Goal: Task Accomplishment & Management: Manage account settings

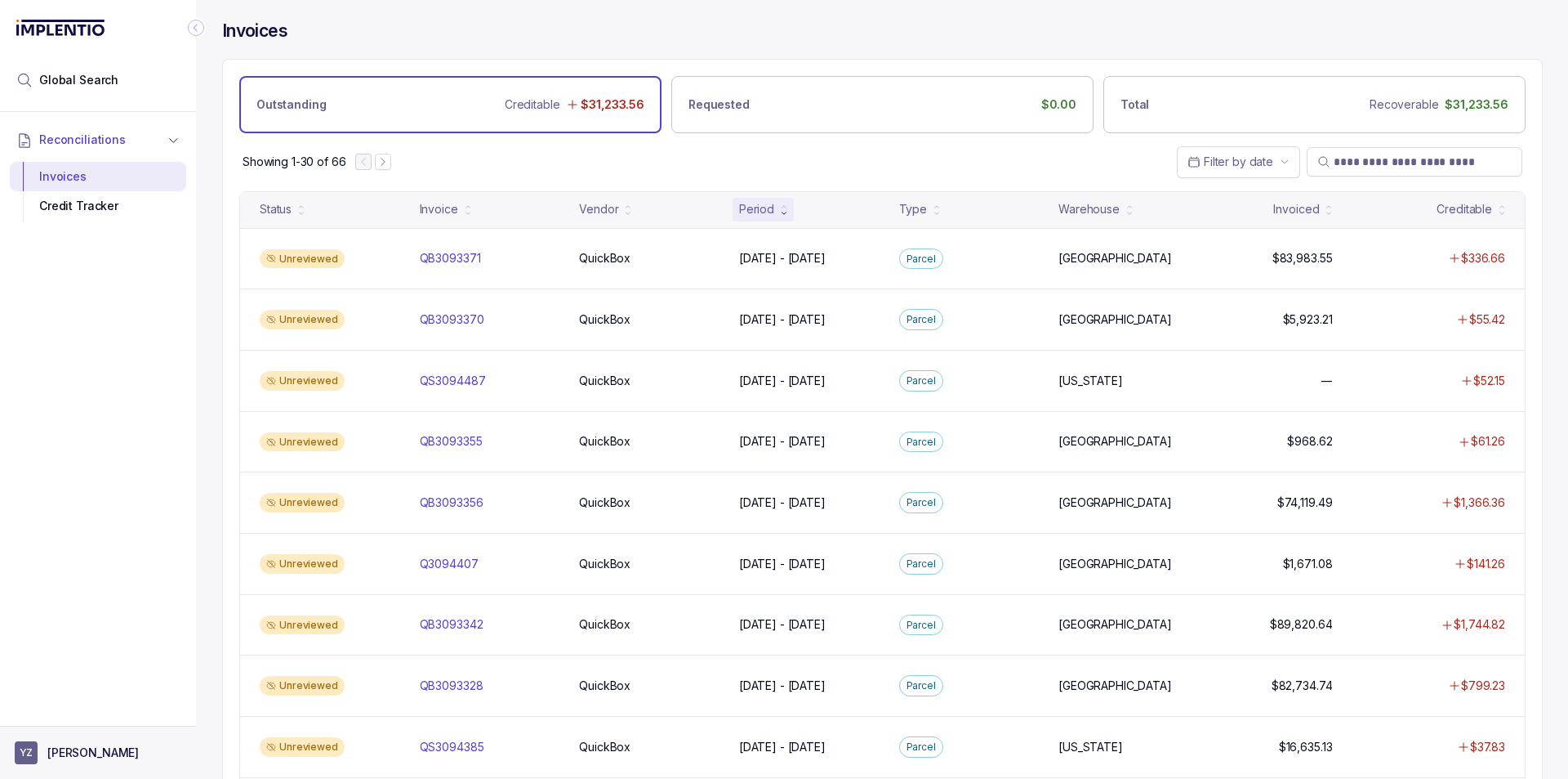
click at [86, 752] on p "[PERSON_NAME]" at bounding box center [94, 752] width 92 height 16
click at [77, 717] on p "Logout" at bounding box center [108, 717] width 136 height 16
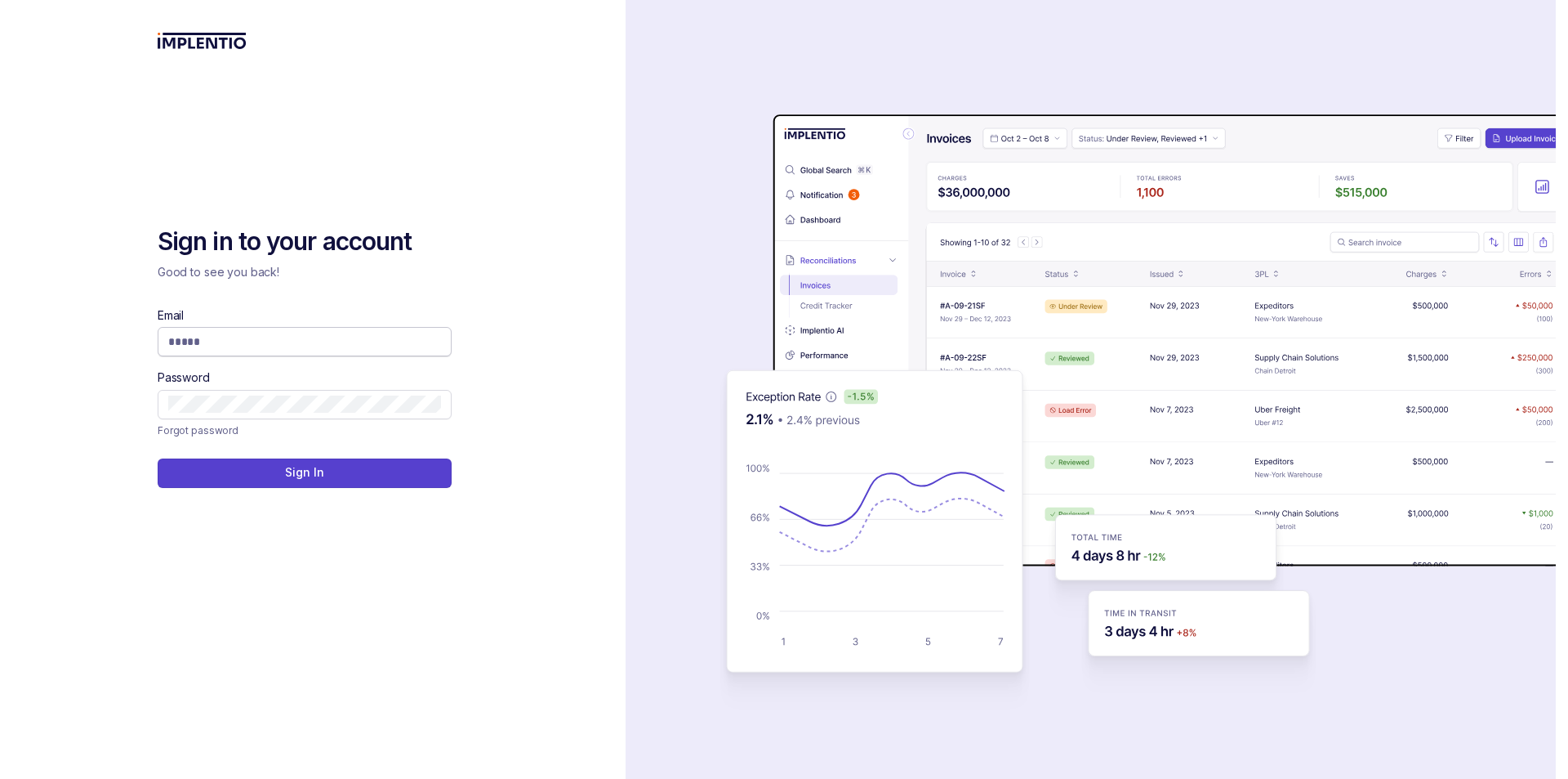
click at [264, 336] on input "Email" at bounding box center [304, 342] width 272 height 16
type input "**********"
